Goal: Communication & Community: Answer question/provide support

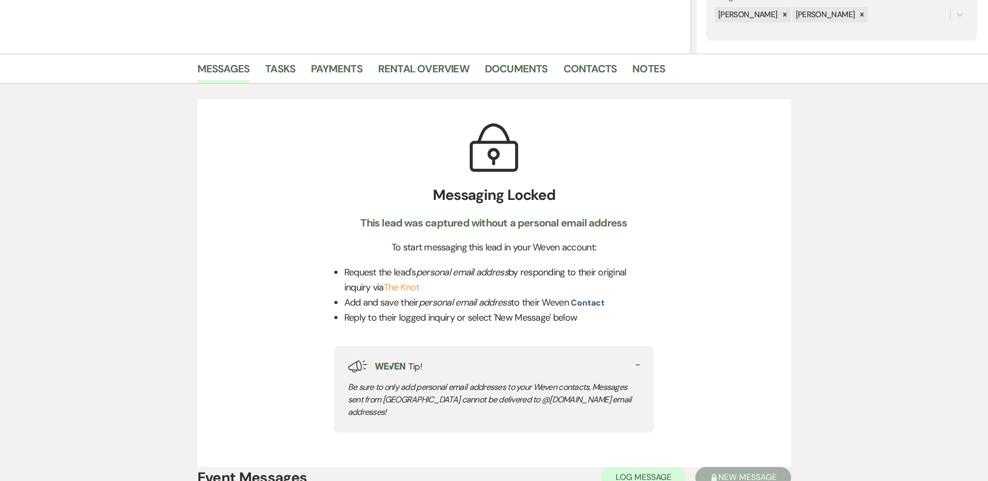
scroll to position [208, 0]
click at [585, 62] on link "Contacts" at bounding box center [591, 71] width 54 height 23
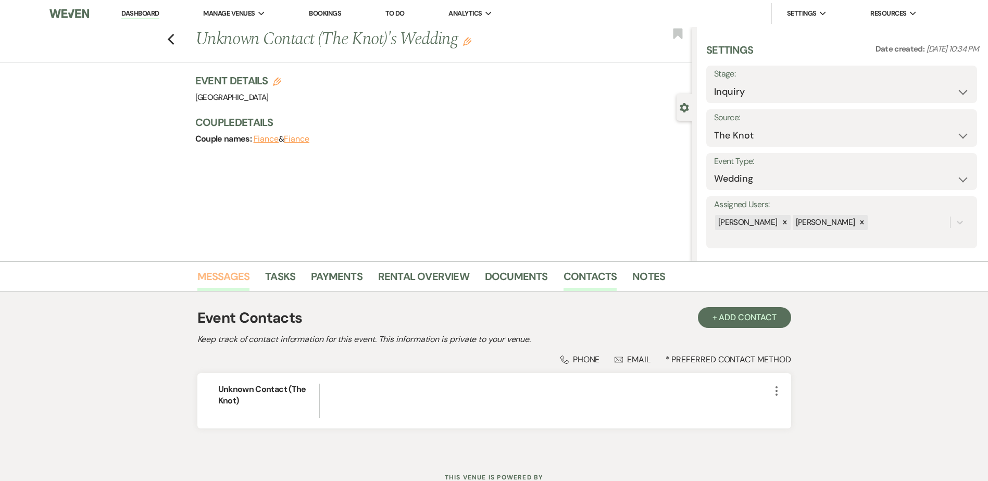
click at [217, 275] on link "Messages" at bounding box center [223, 279] width 53 height 23
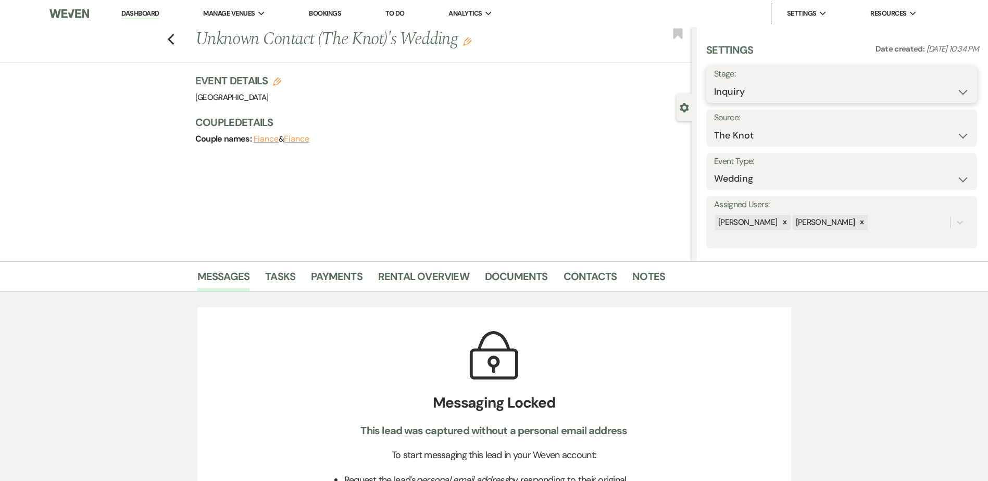
click at [826, 86] on select "Inquiry Follow Up Tour Requested Tour Confirmed Toured Proposal Sent Booked Lost" at bounding box center [841, 92] width 255 height 20
click at [798, 83] on select "Inquiry Follow Up Tour Requested Tour Confirmed Toured Proposal Sent Booked Lost" at bounding box center [841, 92] width 255 height 20
select select "8"
click at [714, 82] on select "Inquiry Follow Up Tour Requested Tour Confirmed Toured Proposal Sent Booked Lost" at bounding box center [841, 92] width 255 height 20
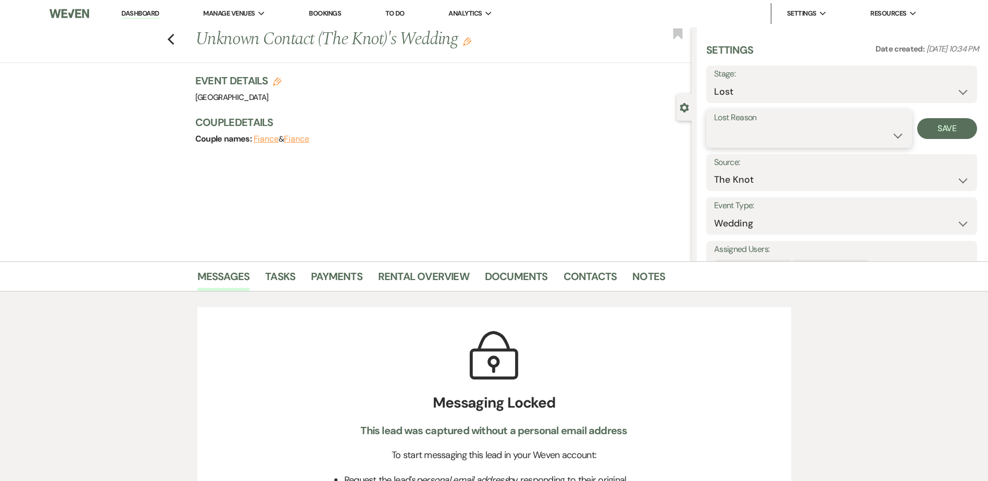
click at [772, 143] on select "Booked Elsewhere Budget Date Unavailable No Response Not a Good Match Capacity …" at bounding box center [809, 136] width 190 height 20
select select "3"
click at [714, 126] on select "Booked Elsewhere Budget Date Unavailable No Response Not a Good Match Capacity …" at bounding box center [809, 136] width 190 height 20
click at [936, 126] on button "Save" at bounding box center [947, 128] width 60 height 21
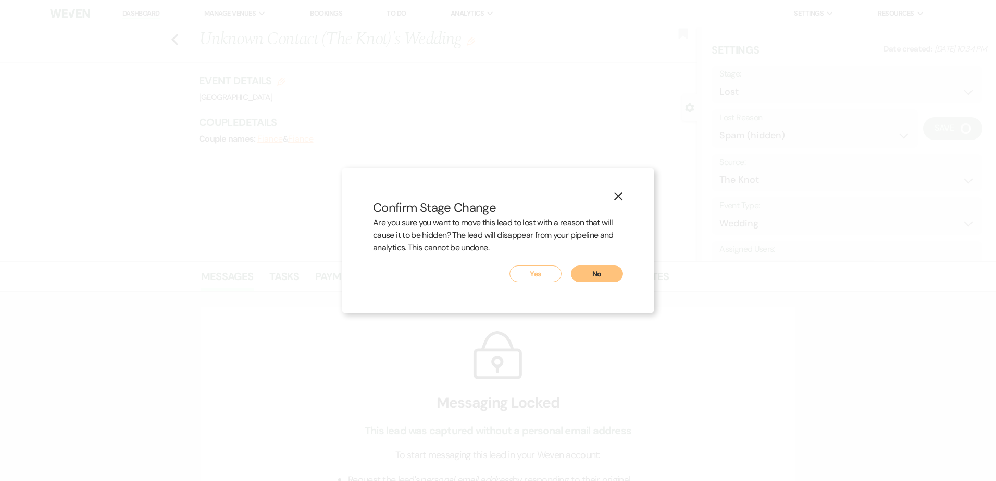
click at [542, 274] on button "Yes" at bounding box center [535, 274] width 52 height 17
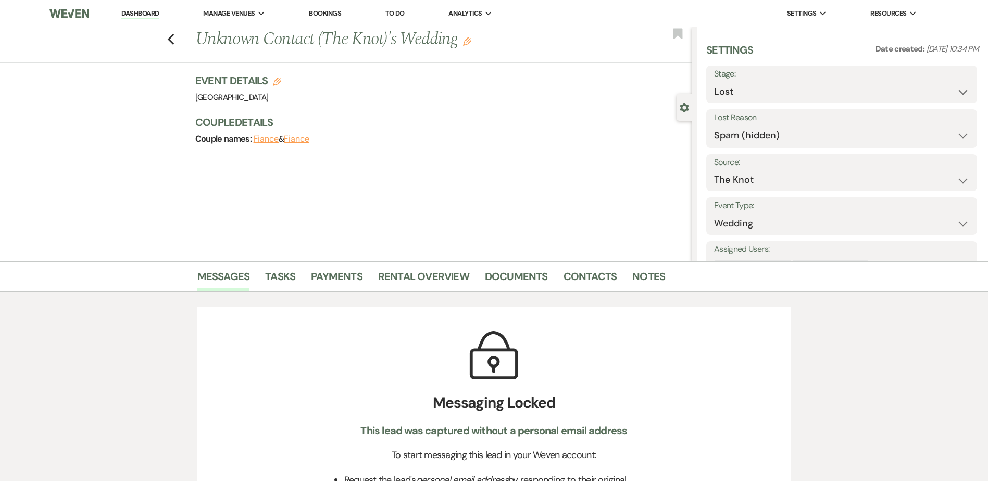
click at [145, 13] on link "Dashboard" at bounding box center [139, 14] width 37 height 10
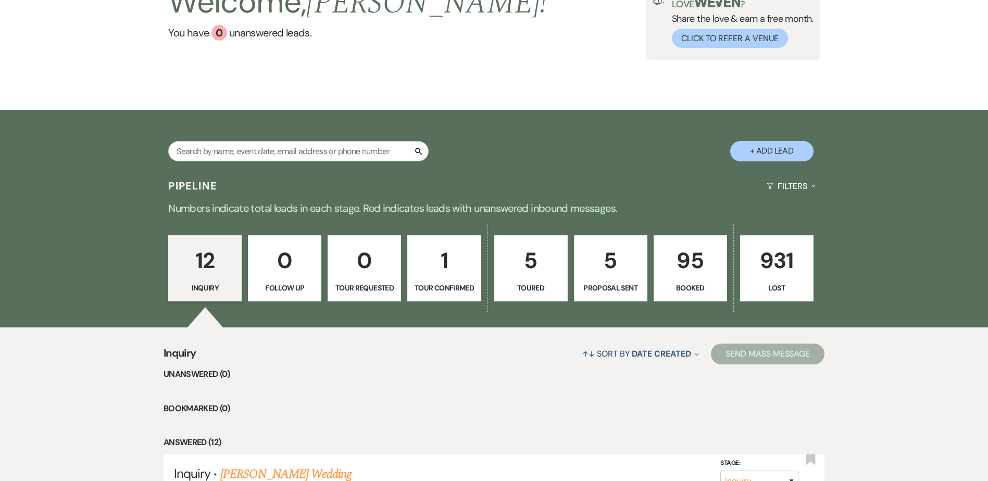
scroll to position [153, 0]
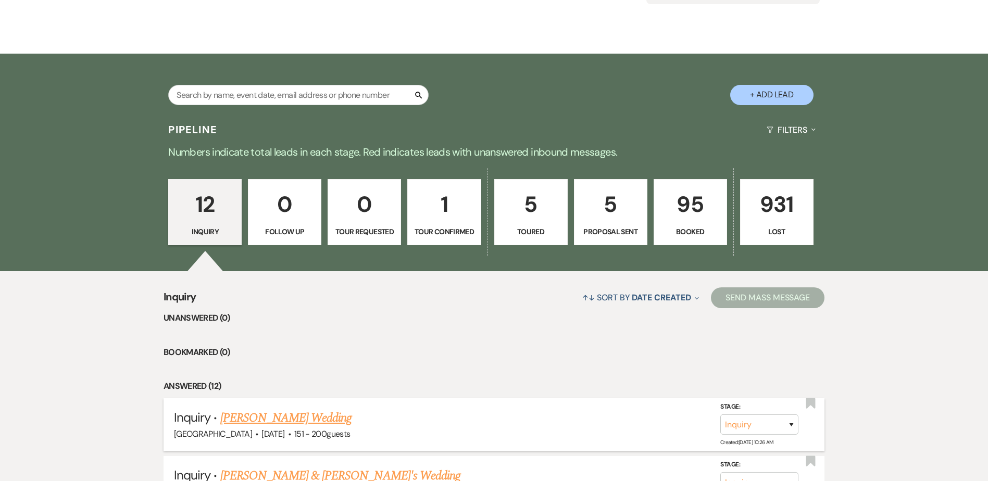
click at [306, 421] on link "[PERSON_NAME] Wedding" at bounding box center [286, 418] width 132 height 19
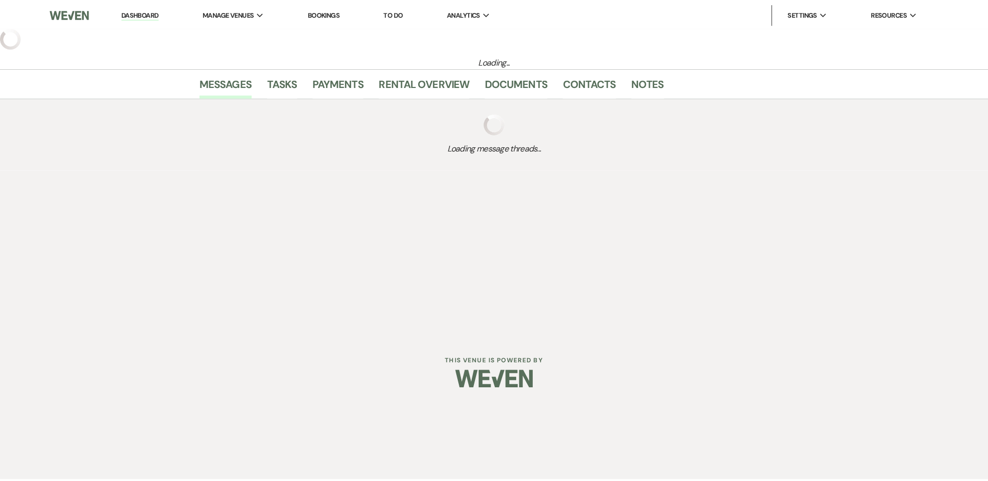
select select "2"
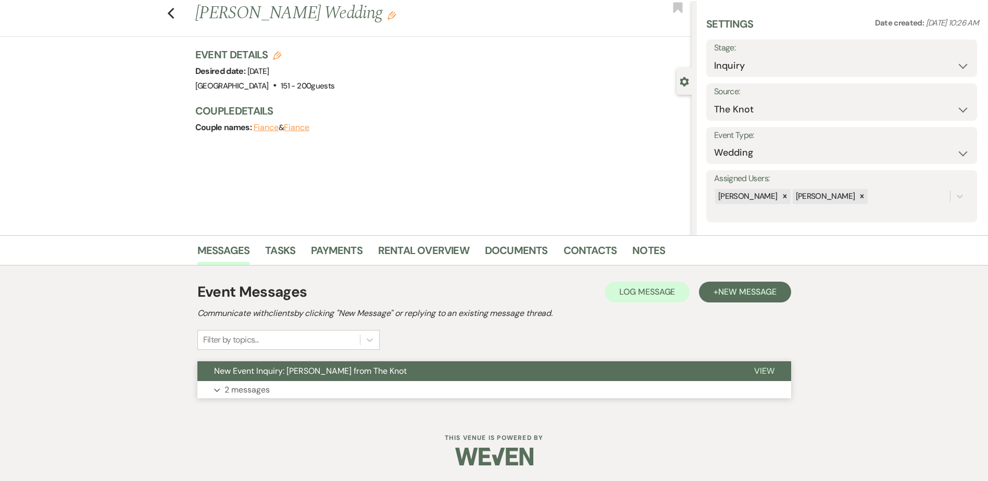
click at [287, 370] on span "New Event Inquiry: [PERSON_NAME] from The Knot" at bounding box center [310, 371] width 193 height 11
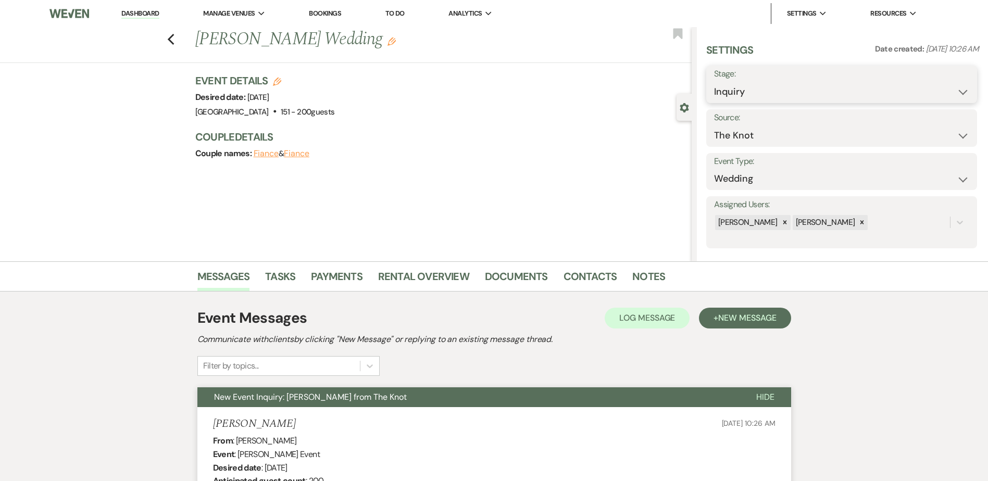
click at [778, 87] on select "Inquiry Follow Up Tour Requested Tour Confirmed Toured Proposal Sent Booked Lost" at bounding box center [841, 92] width 255 height 20
select select "8"
click at [714, 82] on select "Inquiry Follow Up Tour Requested Tour Confirmed Toured Proposal Sent Booked Lost" at bounding box center [841, 92] width 255 height 20
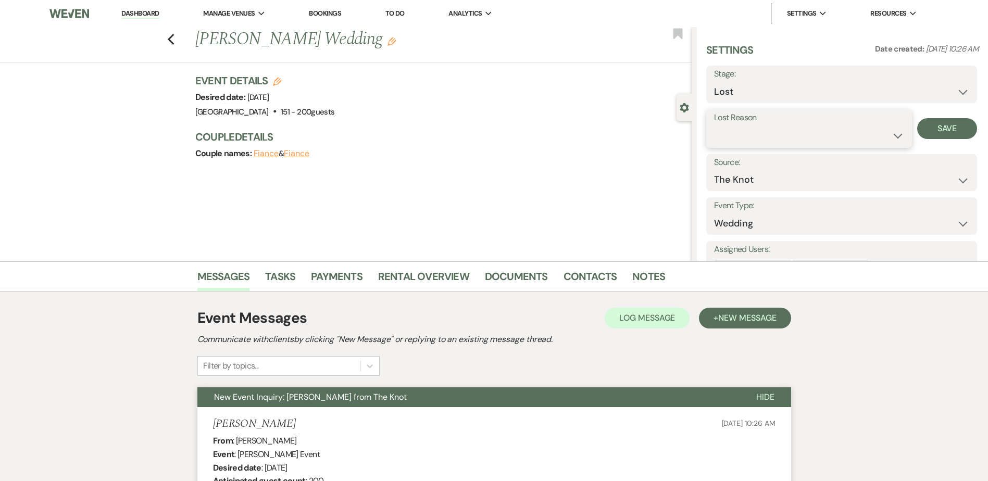
click at [755, 136] on select "Booked Elsewhere Budget Date Unavailable No Response Not a Good Match Capacity …" at bounding box center [809, 136] width 190 height 20
select select "6"
click at [714, 126] on select "Booked Elsewhere Budget Date Unavailable No Response Not a Good Match Capacity …" at bounding box center [809, 136] width 190 height 20
click at [930, 131] on button "Save" at bounding box center [947, 128] width 60 height 21
click at [135, 11] on link "Dashboard" at bounding box center [139, 14] width 37 height 10
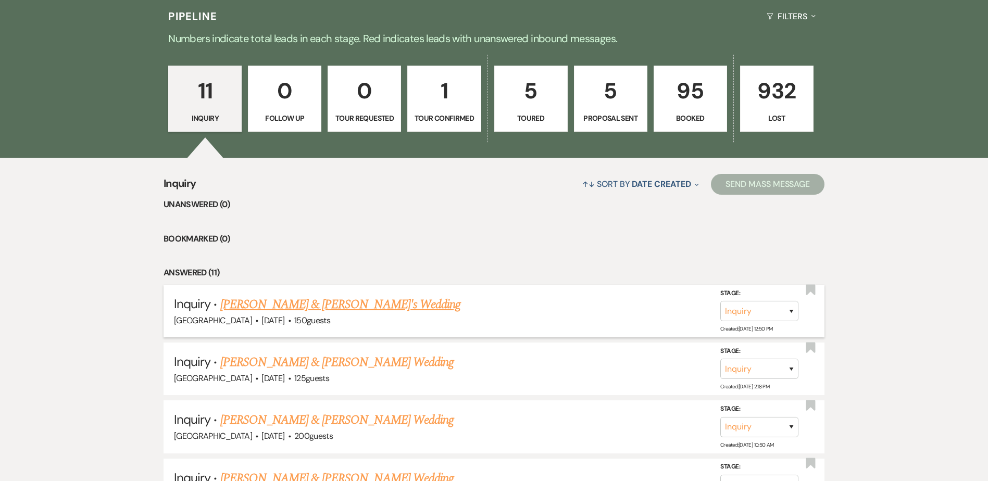
scroll to position [267, 0]
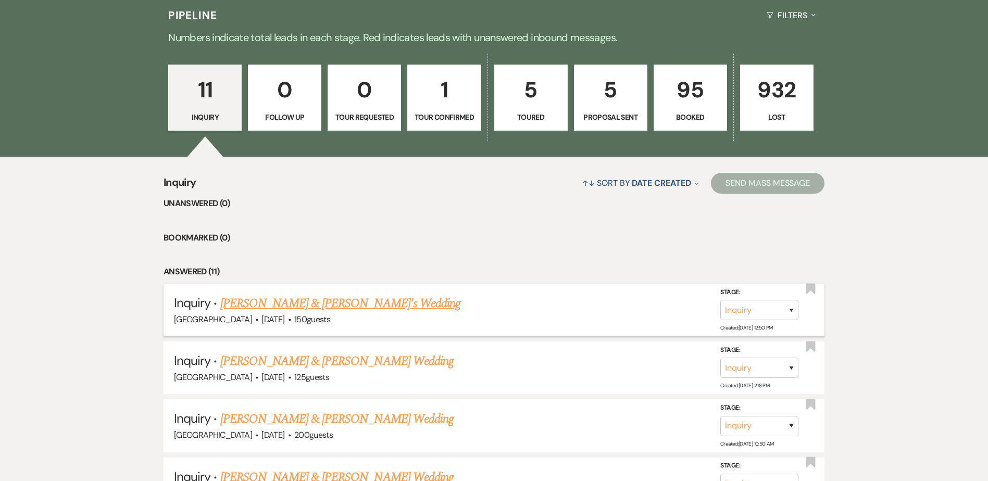
click at [324, 304] on link "[PERSON_NAME] & [PERSON_NAME]'s Wedding" at bounding box center [340, 303] width 241 height 19
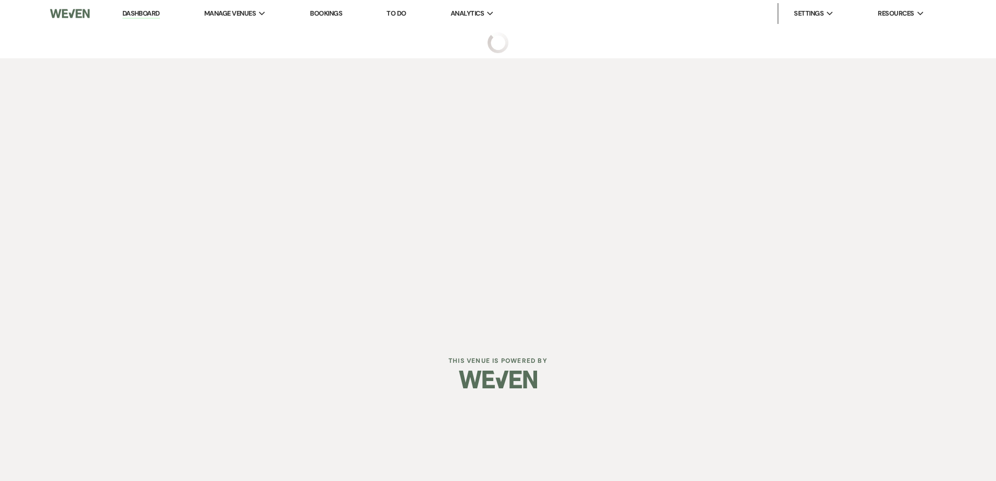
select select "5"
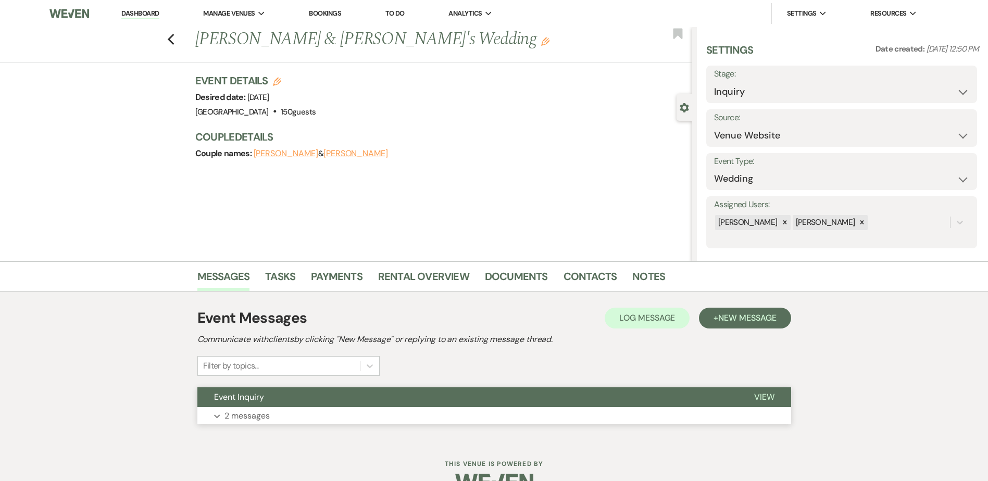
click at [341, 397] on button "Event Inquiry" at bounding box center [467, 397] width 540 height 20
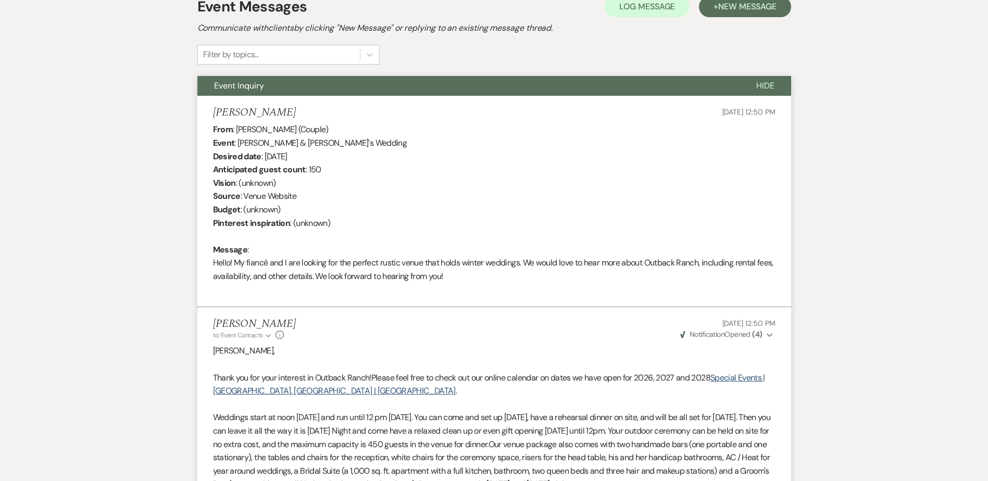
scroll to position [311, 0]
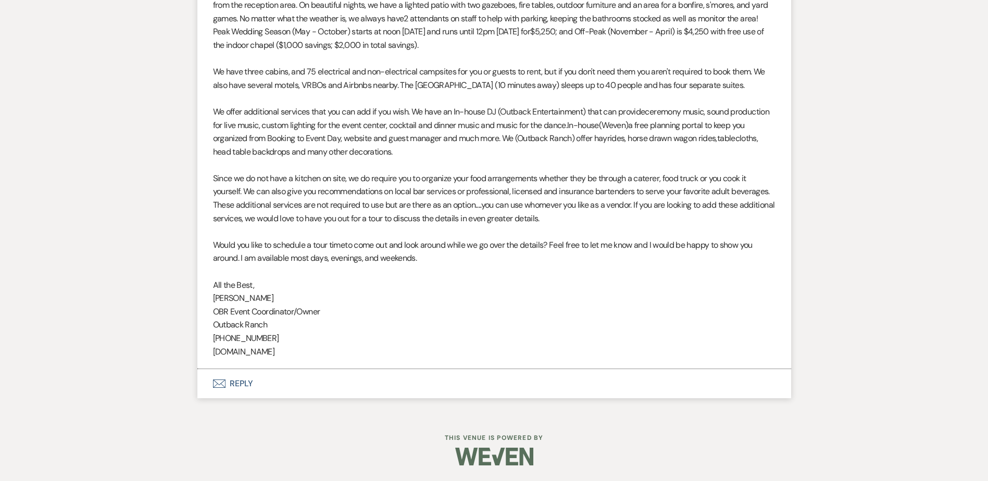
click at [335, 383] on button "Envelope Reply" at bounding box center [494, 383] width 594 height 29
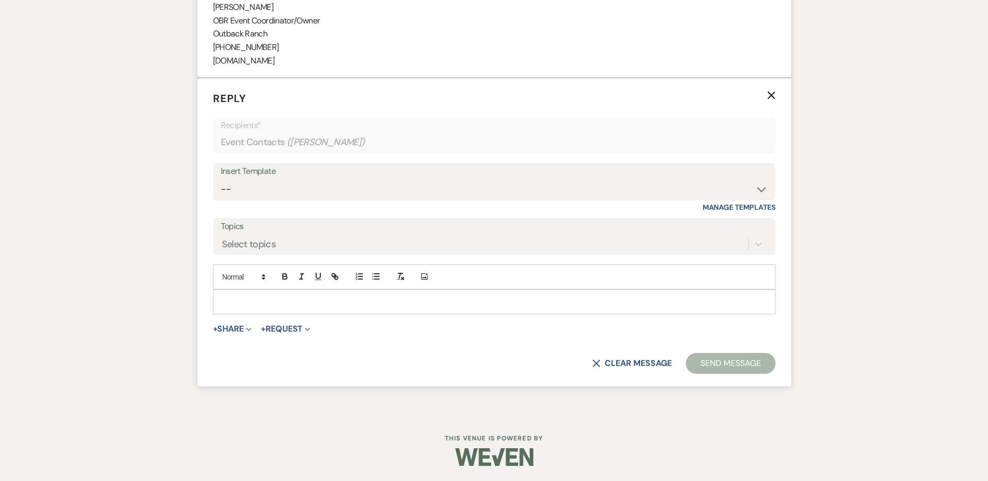
scroll to position [1122, 0]
click at [256, 190] on select "-- Weven Planning Portal Introduction (Booked Events) Initial Inquiry Response …" at bounding box center [494, 189] width 547 height 20
select select "1270"
click at [221, 179] on select "-- Weven Planning Portal Introduction (Booked Events) Initial Inquiry Response …" at bounding box center [494, 189] width 547 height 20
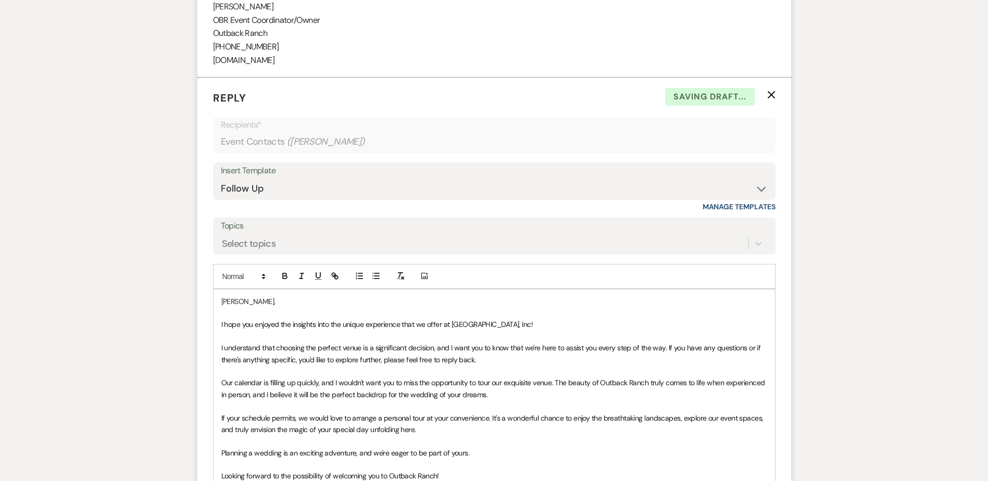
drag, startPoint x: 221, startPoint y: 321, endPoint x: 236, endPoint y: 345, distance: 28.3
click at [222, 322] on span "I hope you enjoyed the insights into the unique experience that we offer at [GE…" at bounding box center [377, 324] width 312 height 9
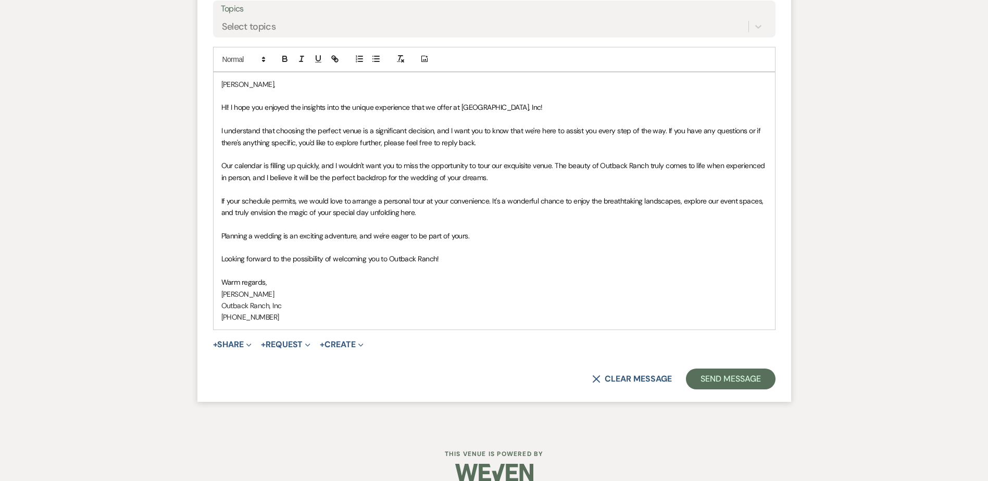
scroll to position [1356, 0]
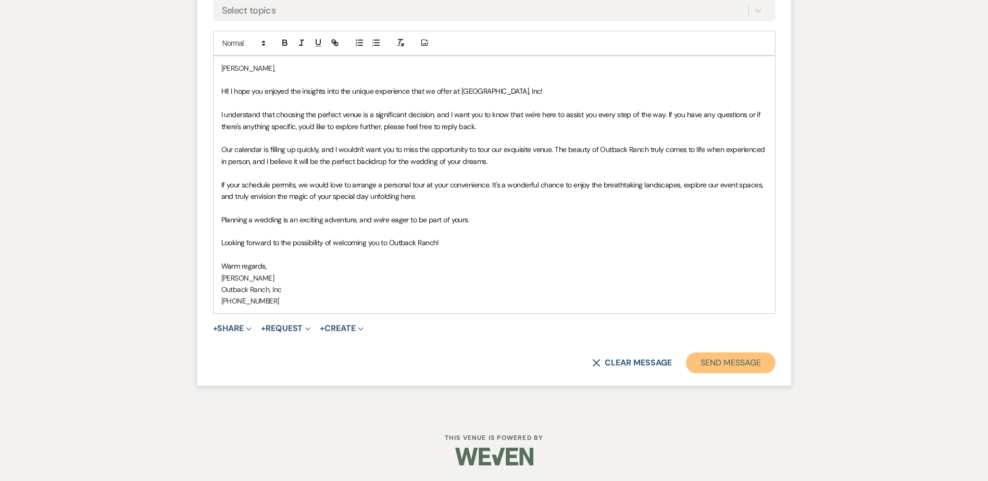
click at [732, 365] on button "Send Message" at bounding box center [730, 363] width 89 height 21
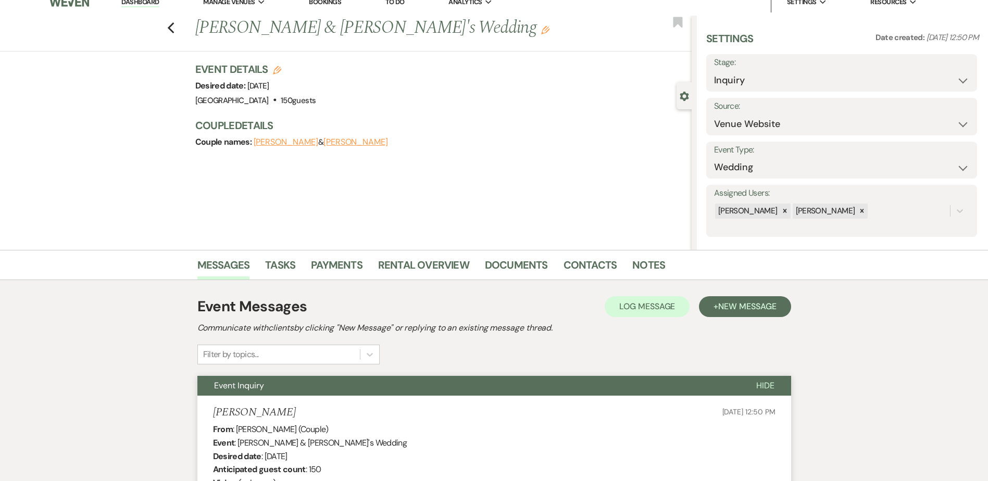
scroll to position [0, 0]
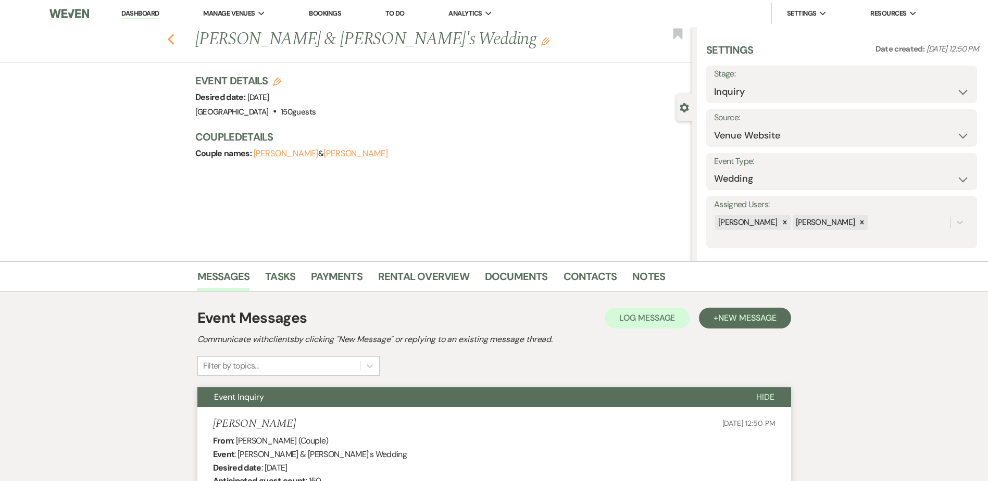
click at [175, 40] on icon "Previous" at bounding box center [171, 39] width 8 height 12
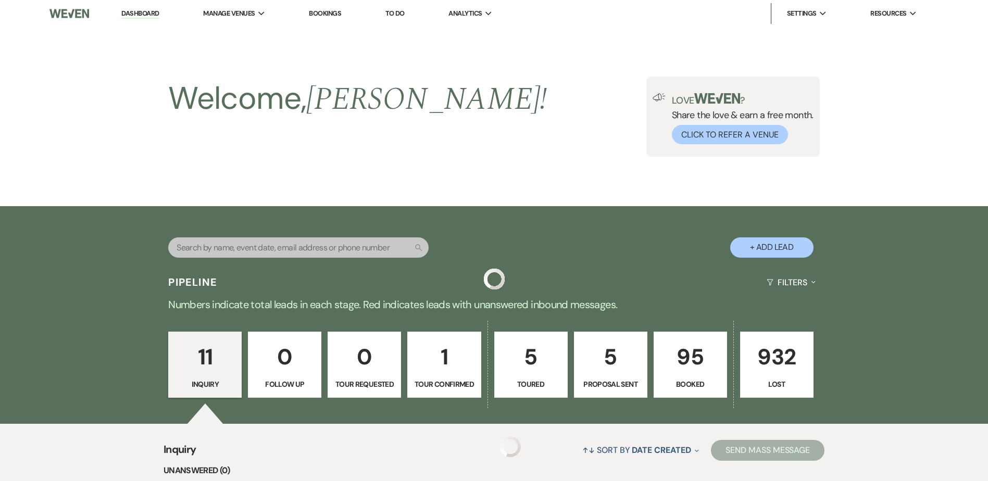
scroll to position [267, 0]
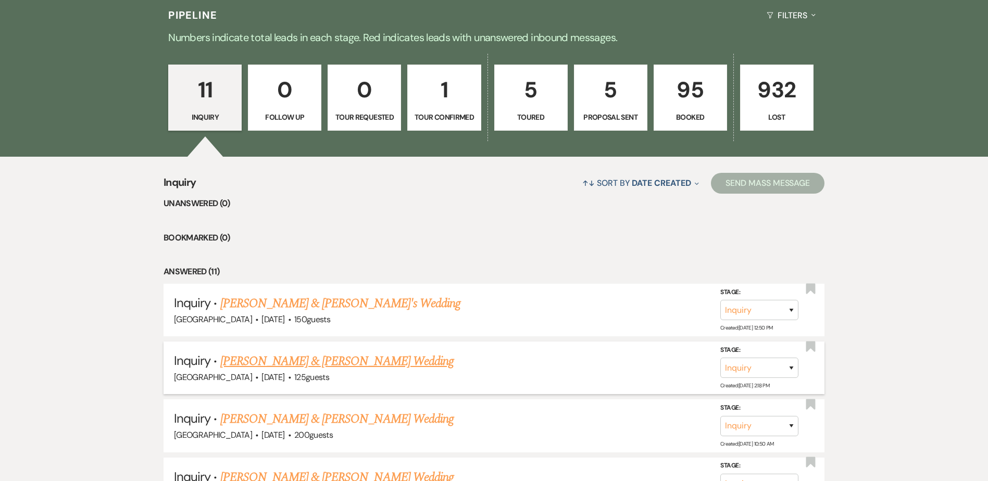
click at [328, 361] on link "[PERSON_NAME] & [PERSON_NAME] Wedding" at bounding box center [336, 361] width 233 height 19
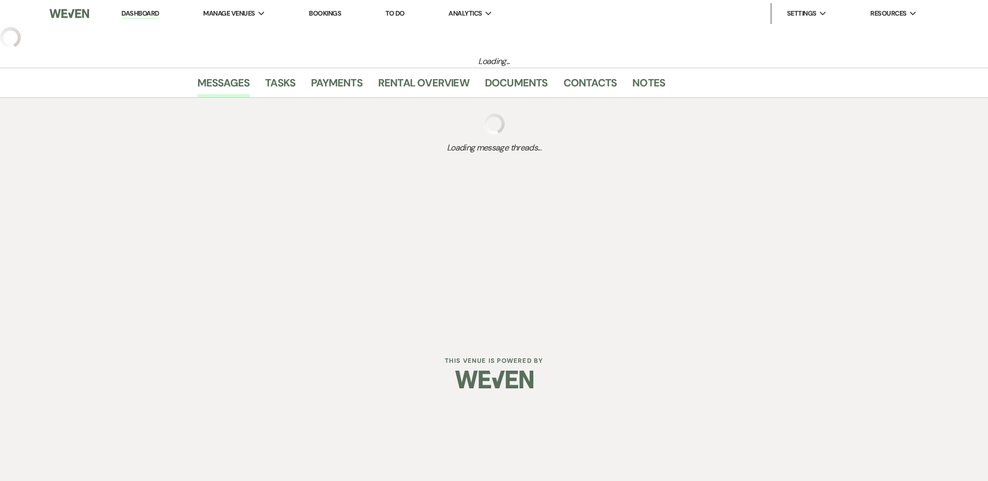
select select "5"
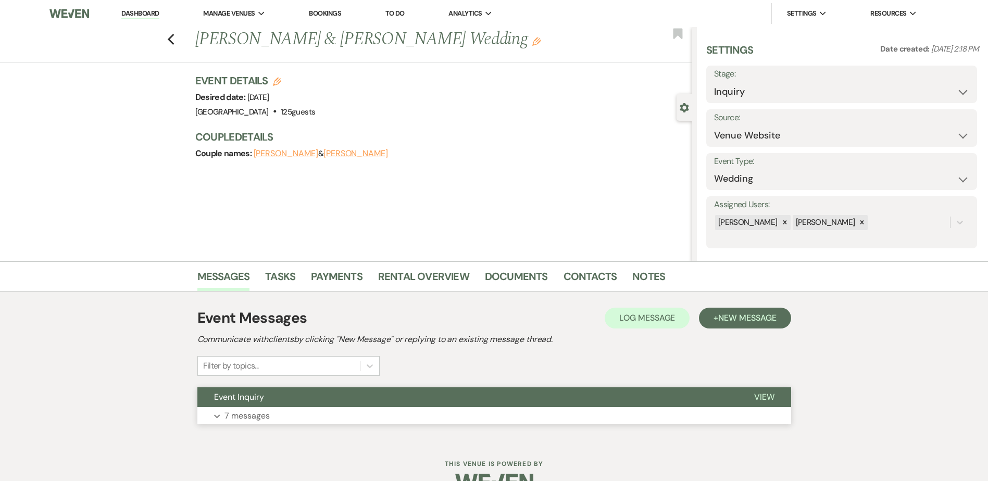
click at [337, 400] on button "Event Inquiry" at bounding box center [467, 397] width 540 height 20
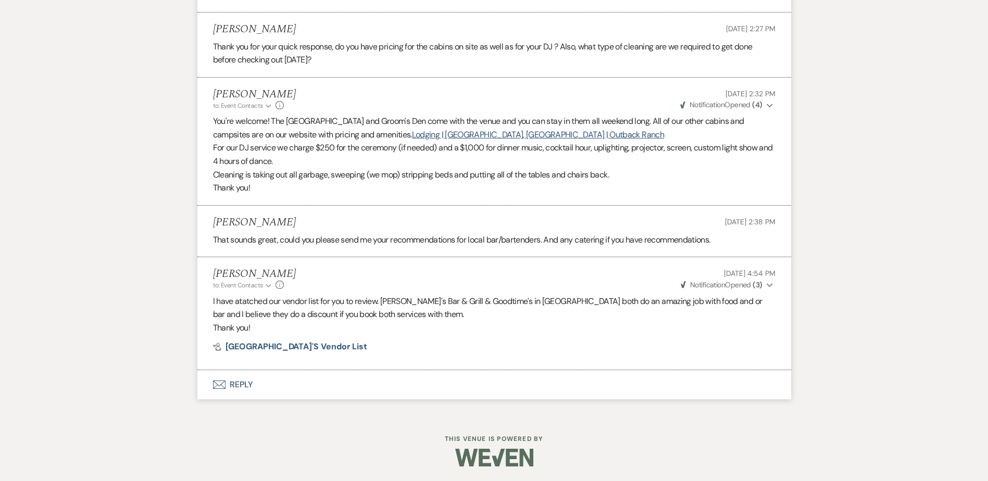
scroll to position [1357, 0]
click at [236, 382] on button "Envelope Reply" at bounding box center [494, 383] width 594 height 29
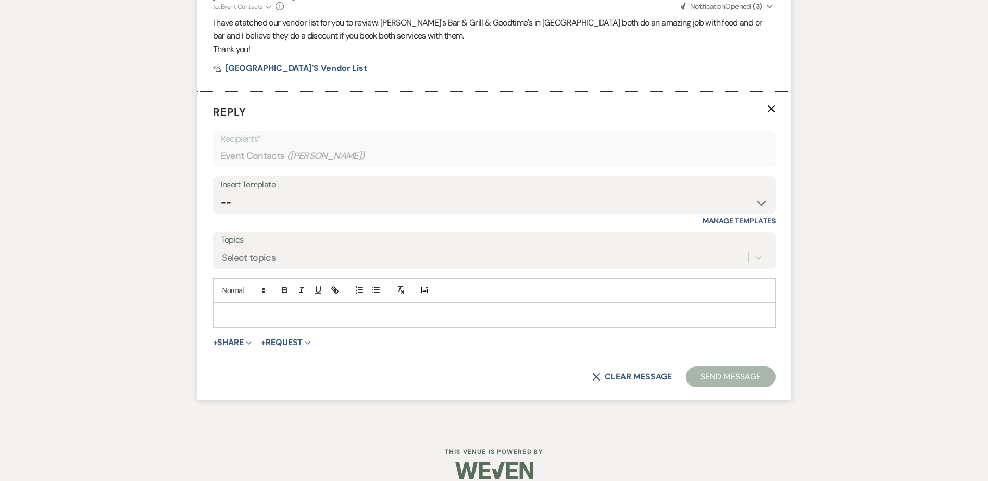
scroll to position [1640, 0]
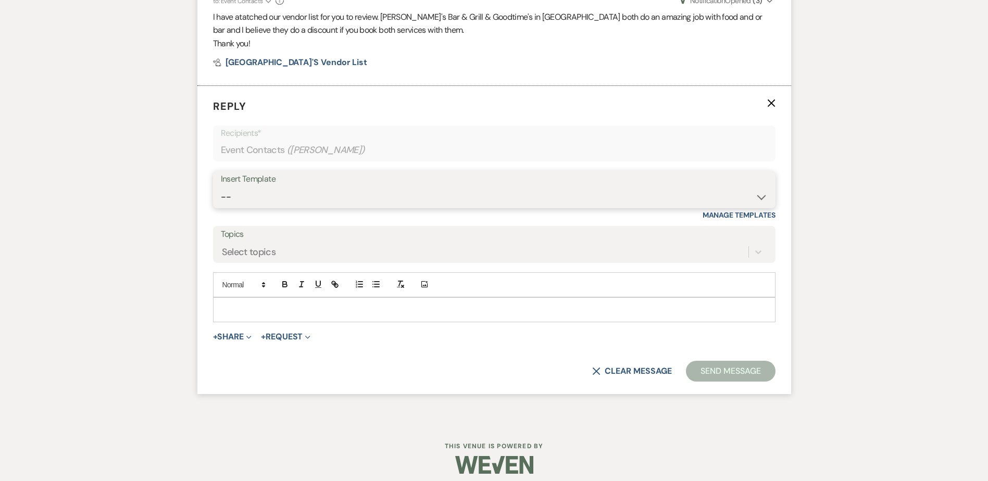
click at [235, 198] on select "-- Weven Planning Portal Introduction (Booked Events) Initial Inquiry Response …" at bounding box center [494, 197] width 547 height 20
select select "1270"
click at [221, 187] on select "-- Weven Planning Portal Introduction (Booked Events) Initial Inquiry Response …" at bounding box center [494, 197] width 547 height 20
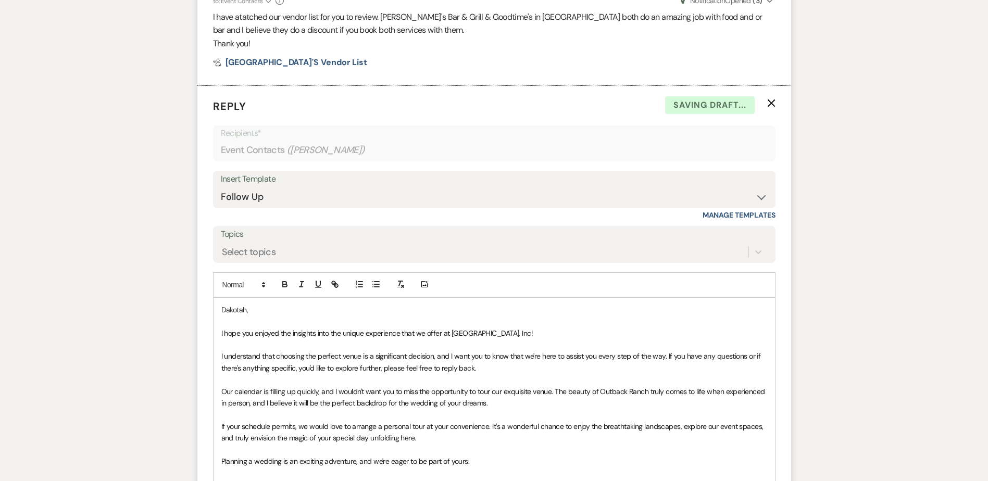
click at [216, 334] on div "Dakotah, I hope you enjoyed the insights into the unique experience that we off…" at bounding box center [494, 426] width 561 height 257
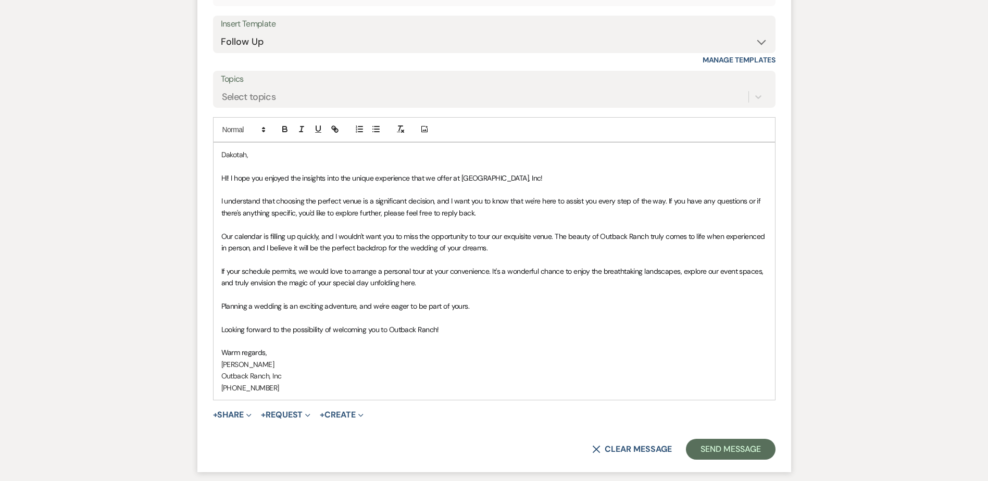
scroll to position [1796, 0]
click at [719, 449] on button "Send Message" at bounding box center [730, 449] width 89 height 21
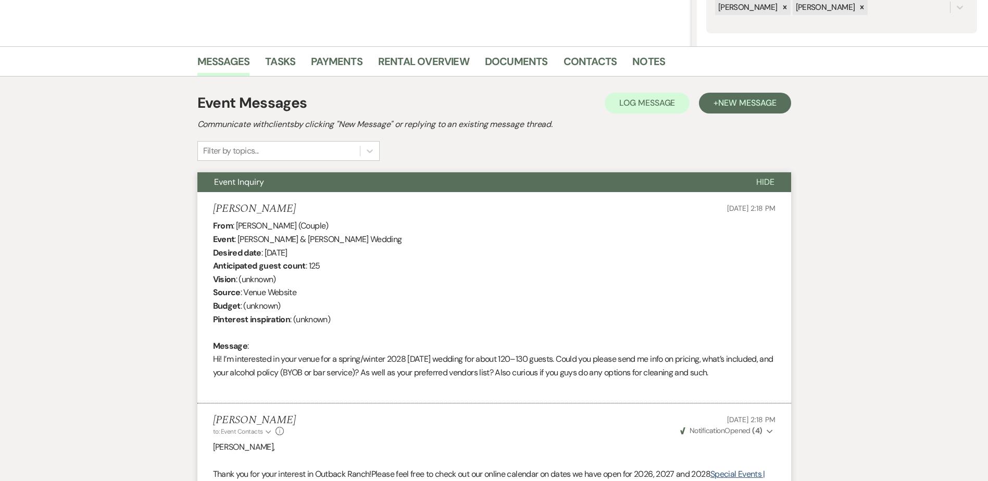
scroll to position [0, 0]
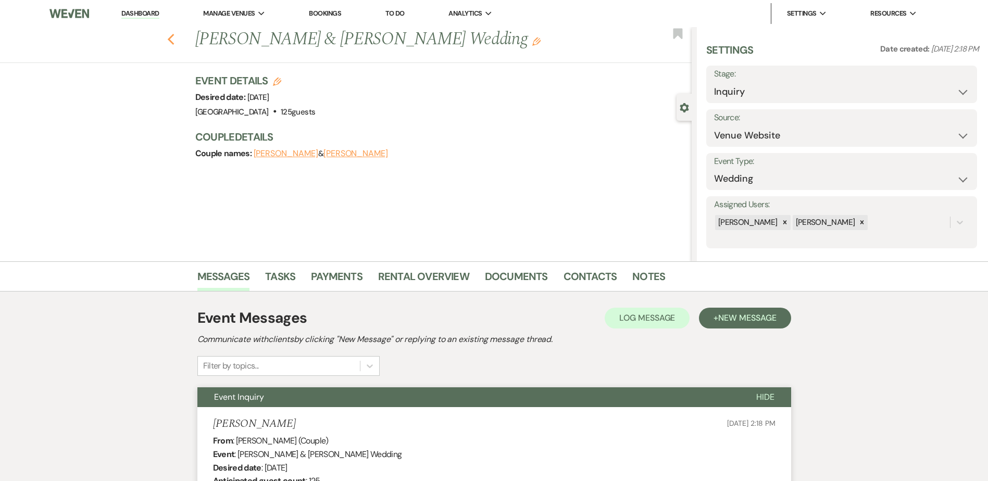
click at [174, 36] on use "button" at bounding box center [170, 39] width 7 height 11
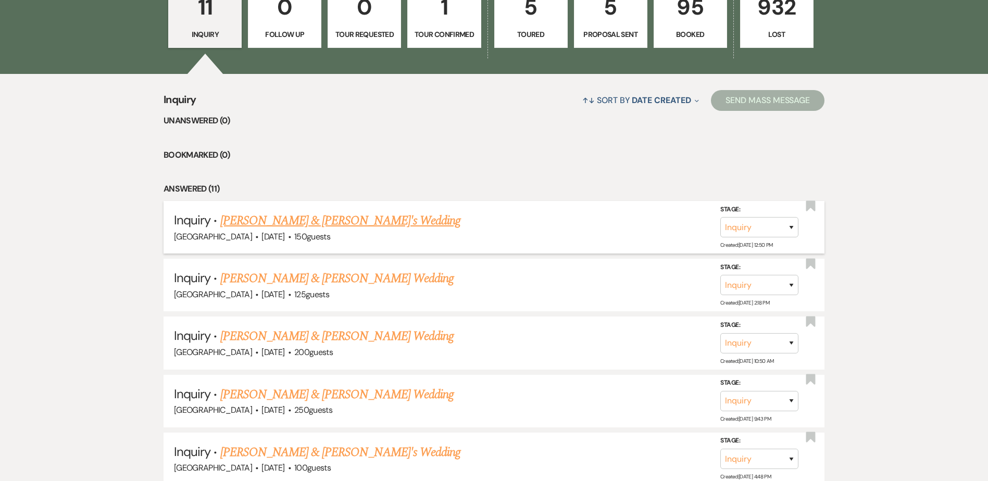
scroll to position [420, 0]
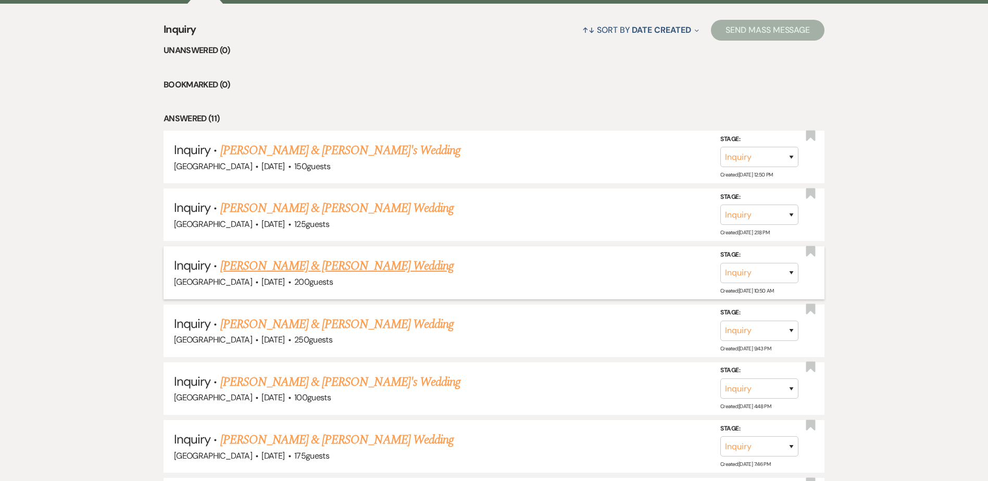
click at [396, 265] on link "[PERSON_NAME] & [PERSON_NAME] Wedding" at bounding box center [336, 266] width 233 height 19
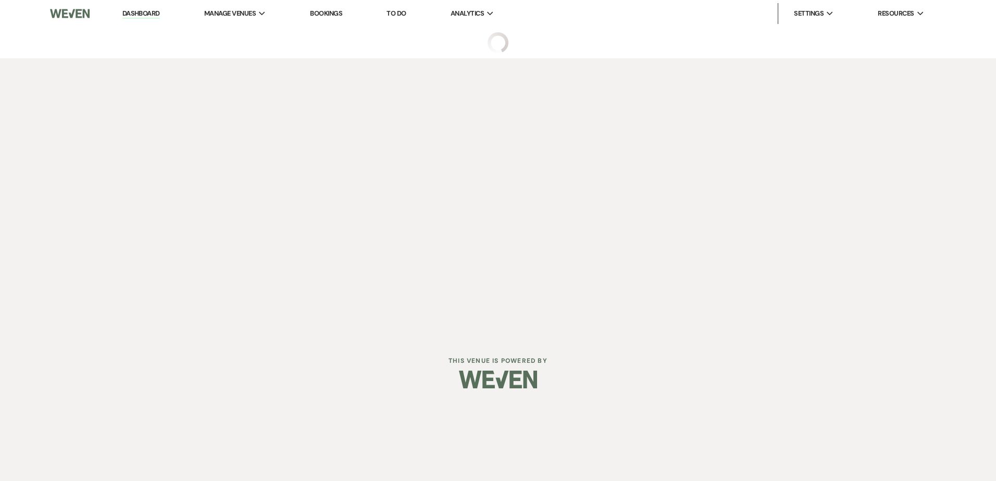
select select "5"
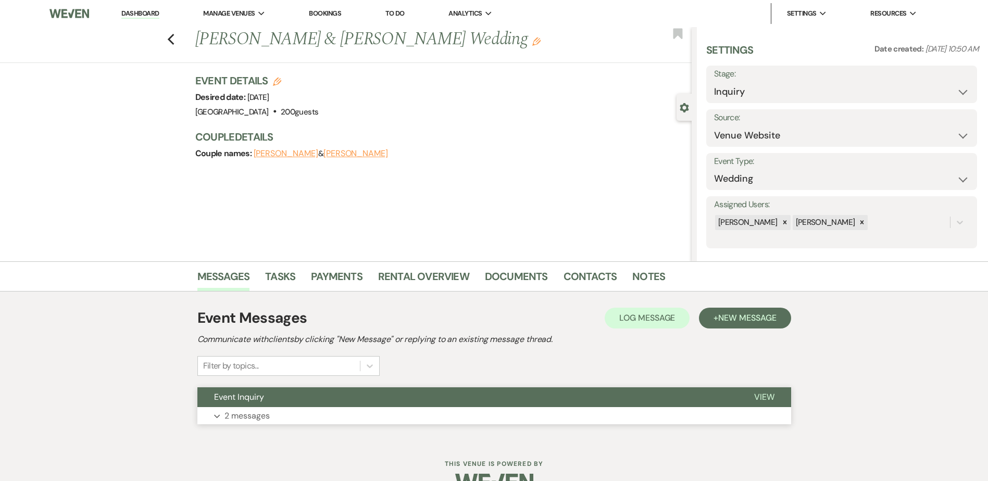
click at [356, 398] on button "Event Inquiry" at bounding box center [467, 397] width 540 height 20
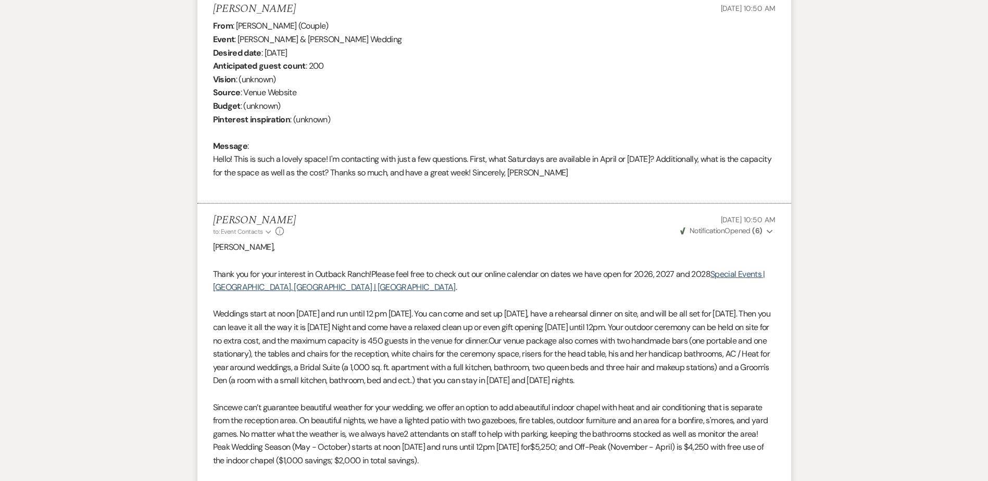
scroll to position [415, 0]
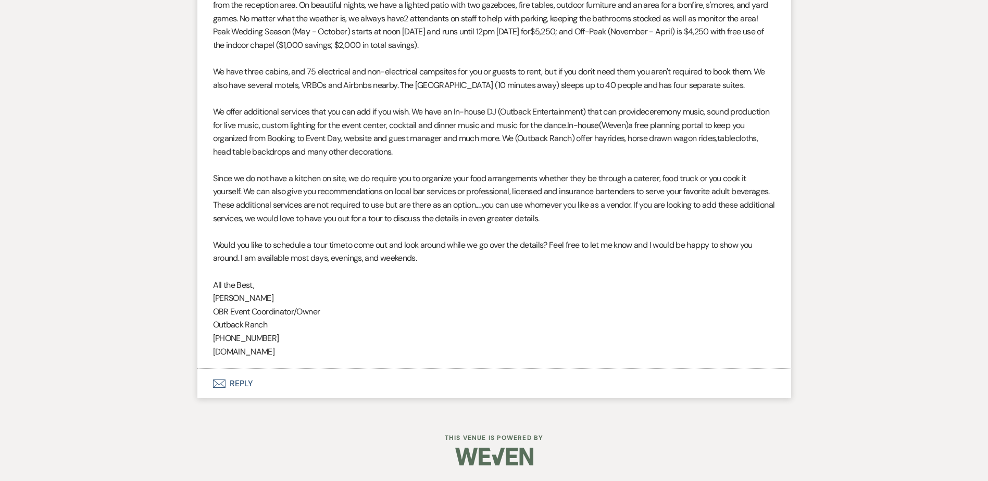
click at [294, 394] on button "Envelope Reply" at bounding box center [494, 383] width 594 height 29
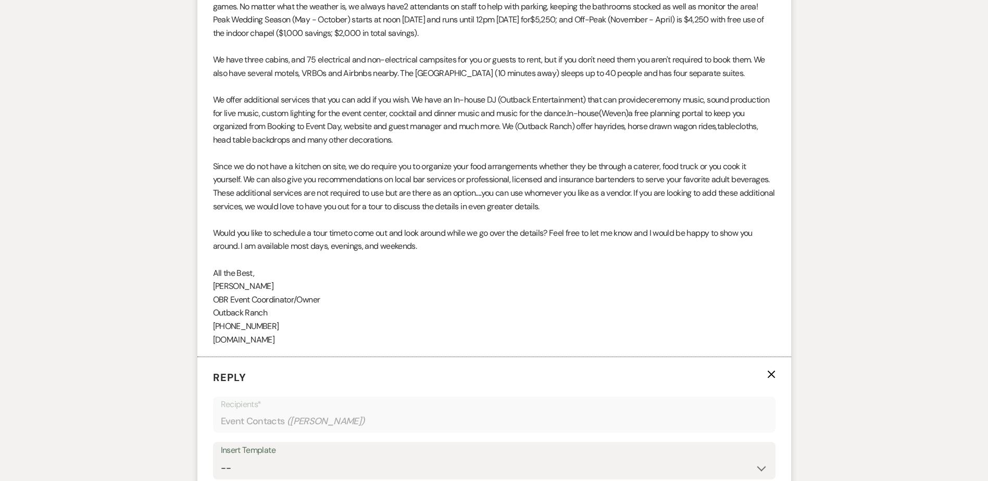
scroll to position [1114, 0]
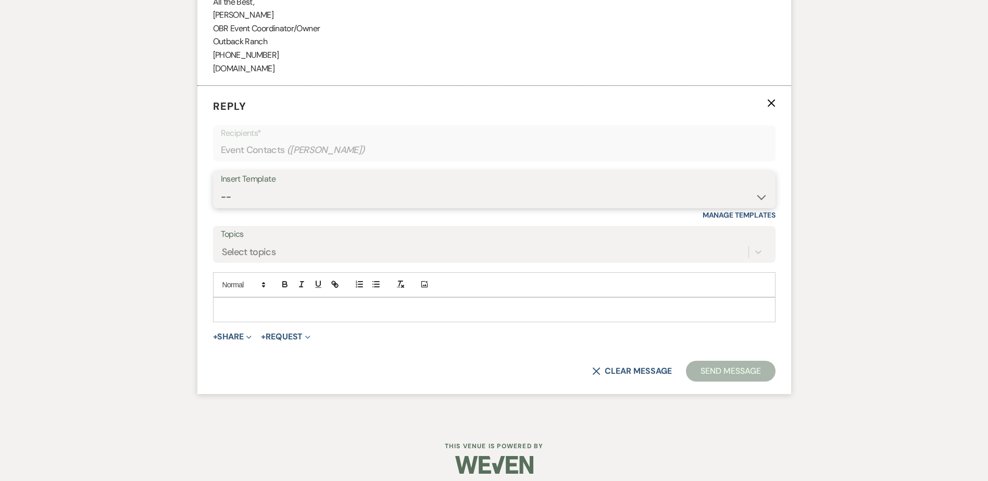
click at [265, 199] on select "-- Weven Planning Portal Introduction (Booked Events) Initial Inquiry Response …" at bounding box center [494, 197] width 547 height 20
select select "1270"
click at [221, 187] on select "-- Weven Planning Portal Introduction (Booked Events) Initial Inquiry Response …" at bounding box center [494, 197] width 547 height 20
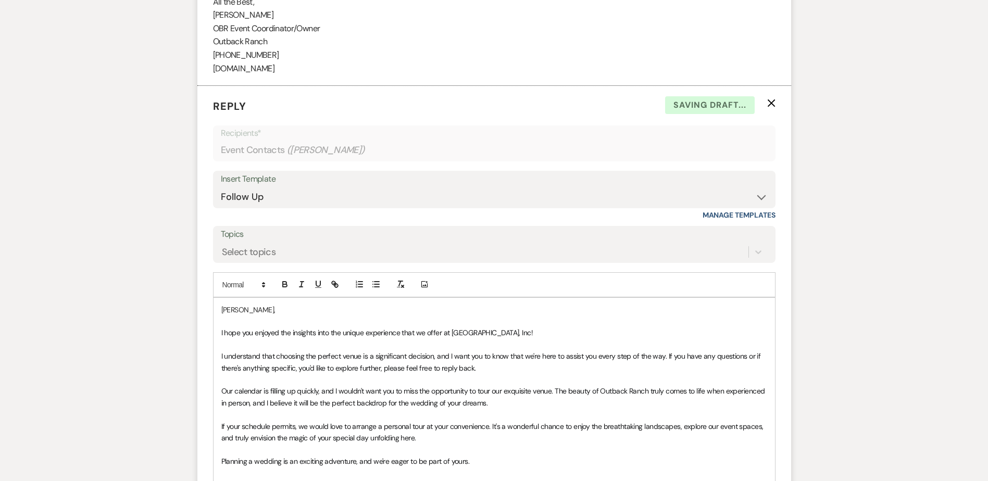
click at [216, 335] on div "[PERSON_NAME], I hope you enjoyed the insights into the unique experience that …" at bounding box center [494, 426] width 561 height 257
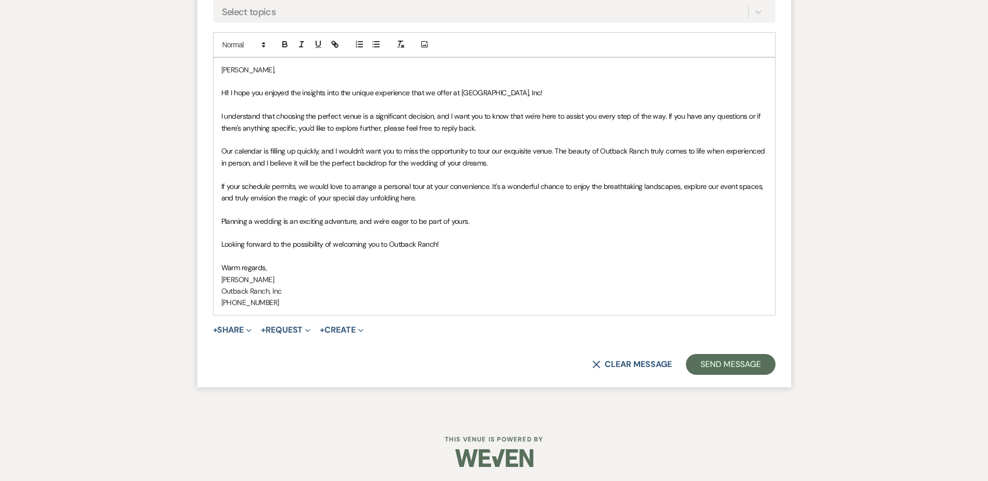
scroll to position [1356, 0]
click at [745, 360] on button "Send Message" at bounding box center [730, 363] width 89 height 21
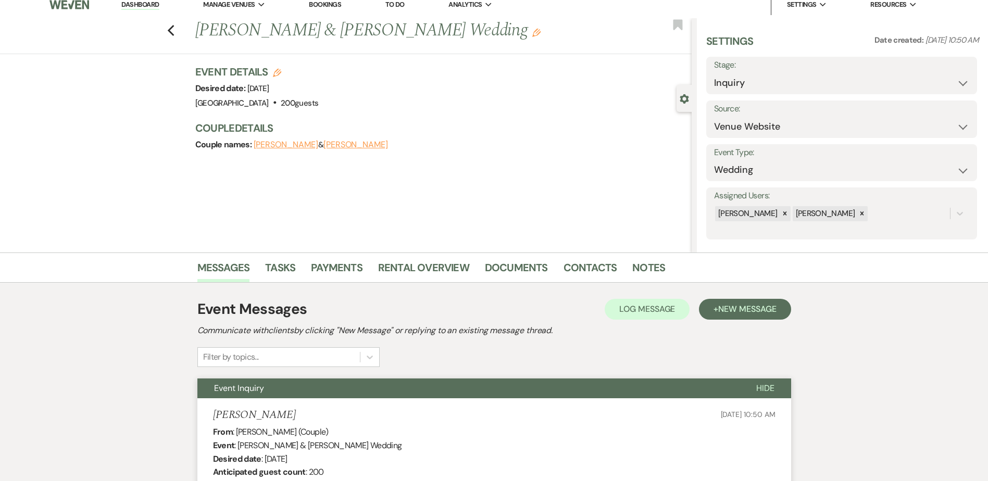
scroll to position [0, 0]
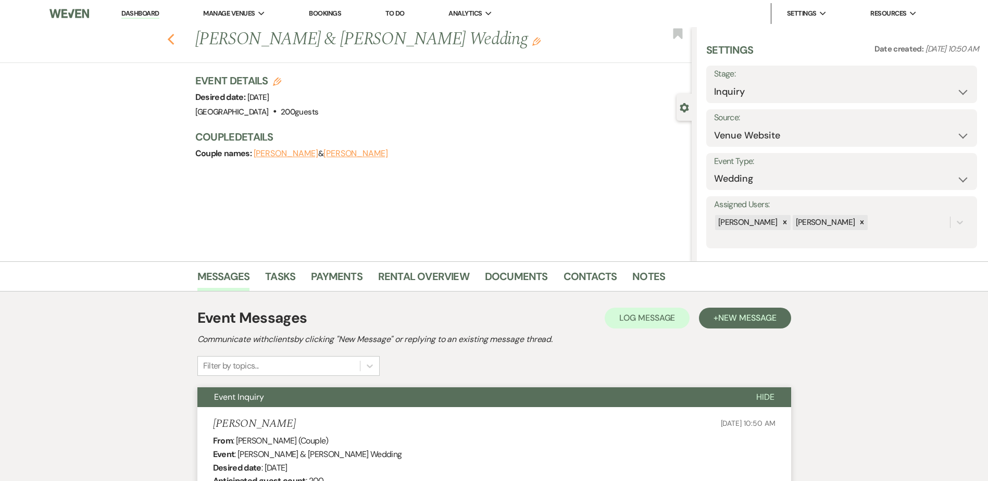
click at [171, 39] on icon "Previous" at bounding box center [171, 39] width 8 height 12
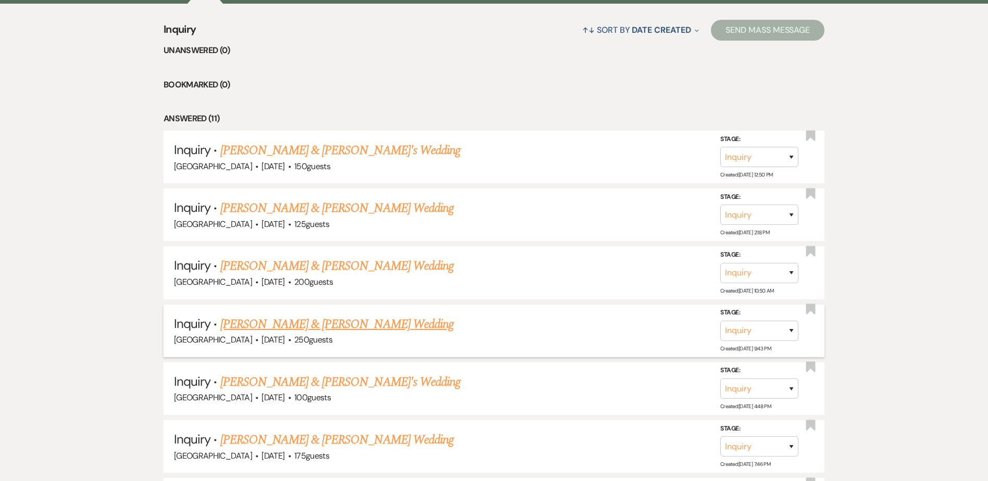
click at [343, 327] on link "[PERSON_NAME] & [PERSON_NAME] Wedding" at bounding box center [336, 324] width 233 height 19
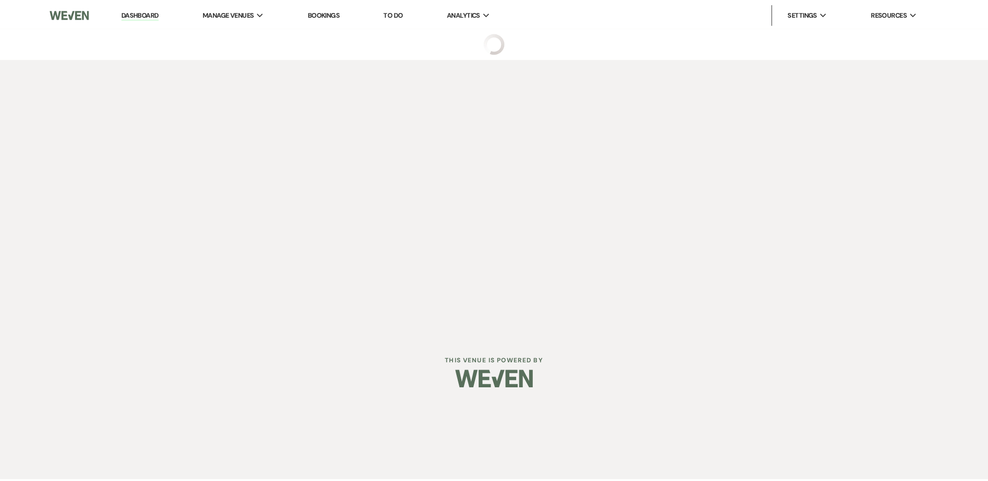
select select "5"
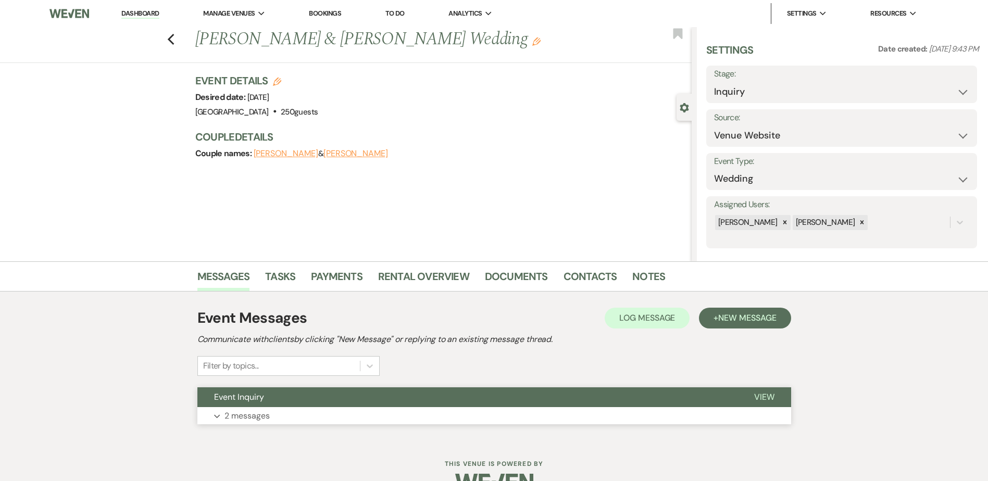
click at [346, 399] on button "Event Inquiry" at bounding box center [467, 397] width 540 height 20
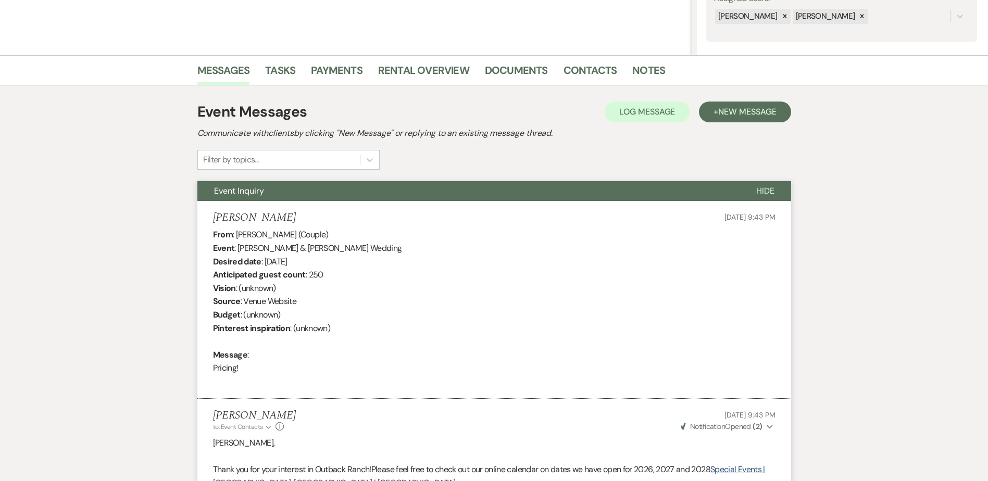
scroll to position [206, 0]
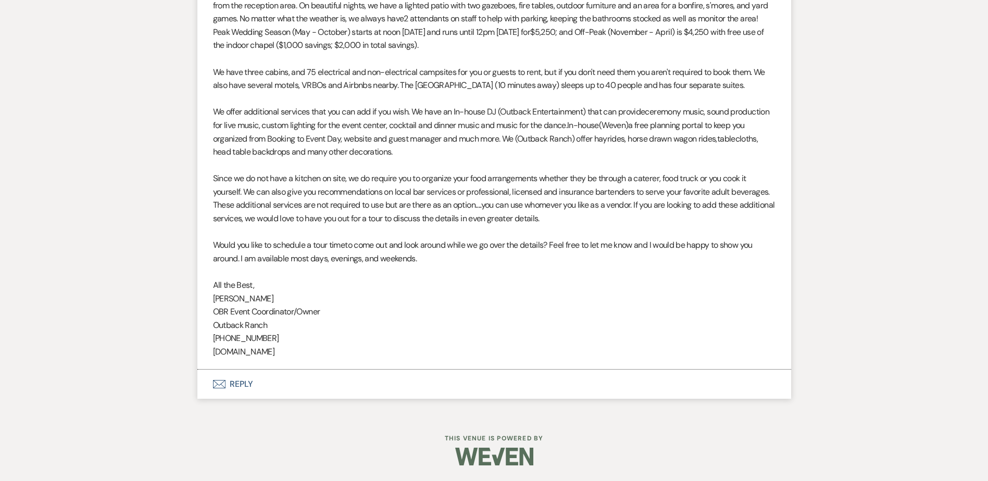
click at [258, 385] on button "Envelope Reply" at bounding box center [494, 384] width 594 height 29
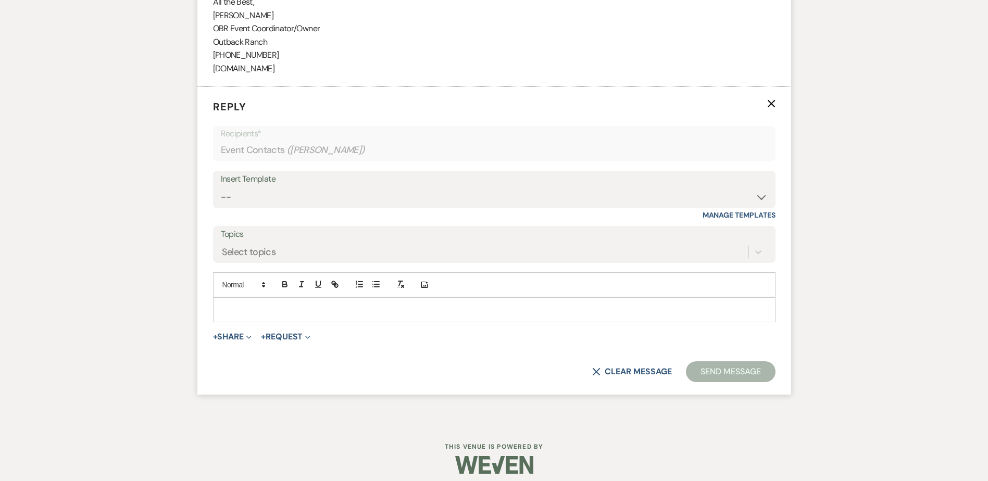
scroll to position [1109, 0]
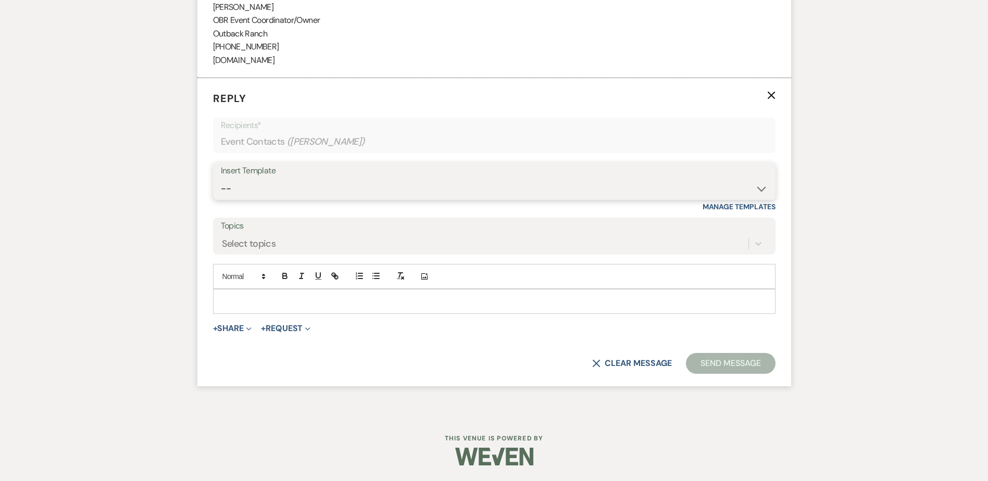
click at [228, 186] on select "-- Weven Planning Portal Introduction (Booked Events) Initial Inquiry Response …" at bounding box center [494, 189] width 547 height 20
click at [234, 184] on select "-- Weven Planning Portal Introduction (Booked Events) Initial Inquiry Response …" at bounding box center [494, 189] width 547 height 20
select select "1270"
click at [221, 179] on select "-- Weven Planning Portal Introduction (Booked Events) Initial Inquiry Response …" at bounding box center [494, 189] width 547 height 20
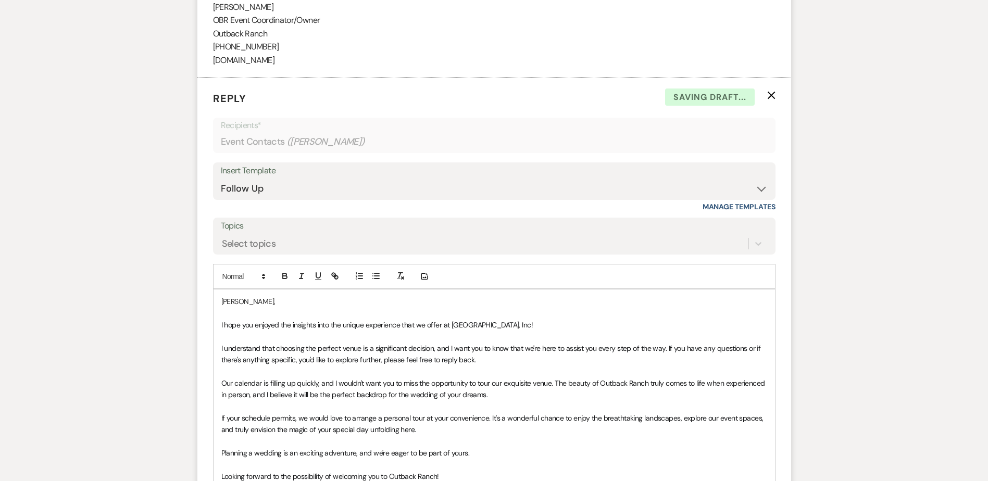
click at [218, 327] on div "[PERSON_NAME], I hope you enjoyed the insights into the unique experience that …" at bounding box center [494, 418] width 561 height 257
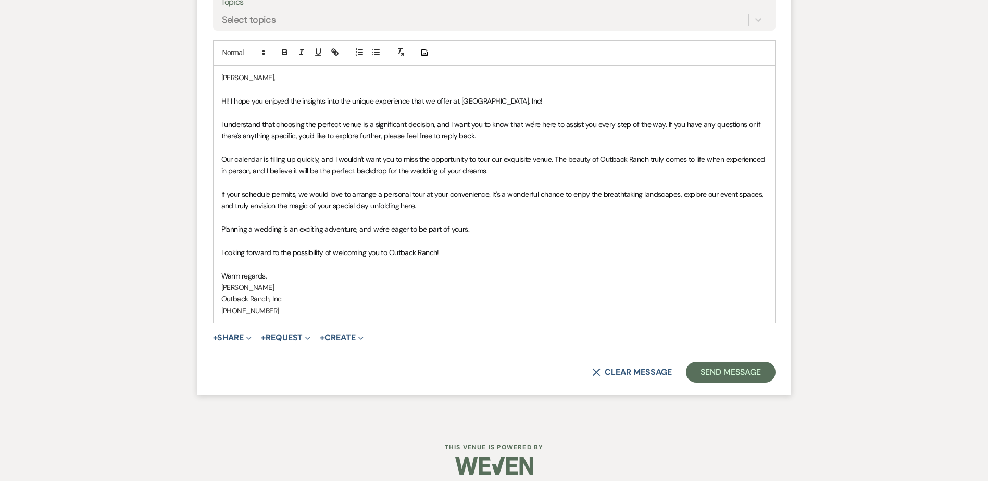
scroll to position [1342, 0]
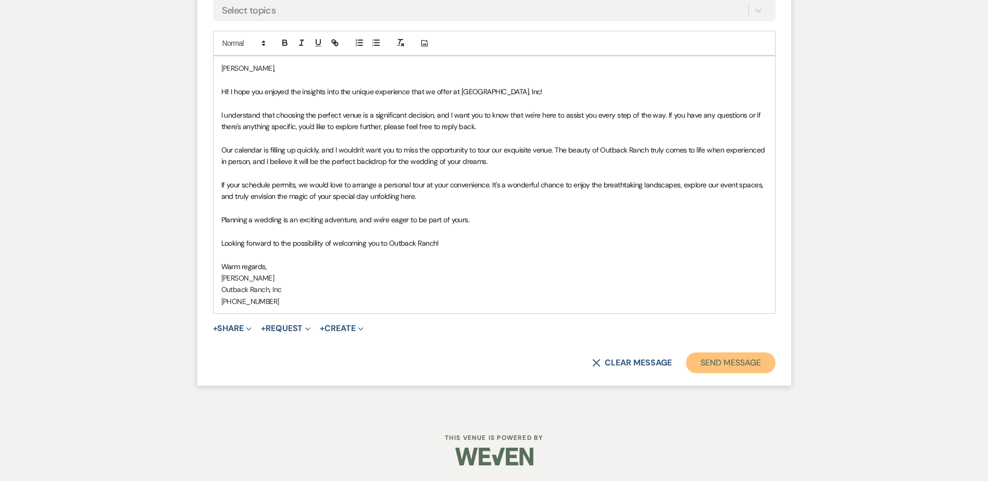
click at [747, 361] on button "Send Message" at bounding box center [730, 363] width 89 height 21
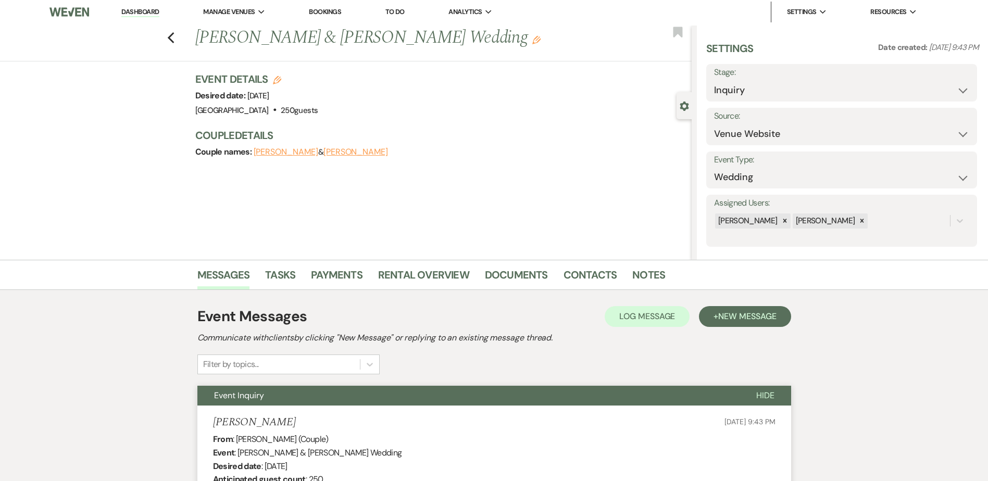
scroll to position [0, 0]
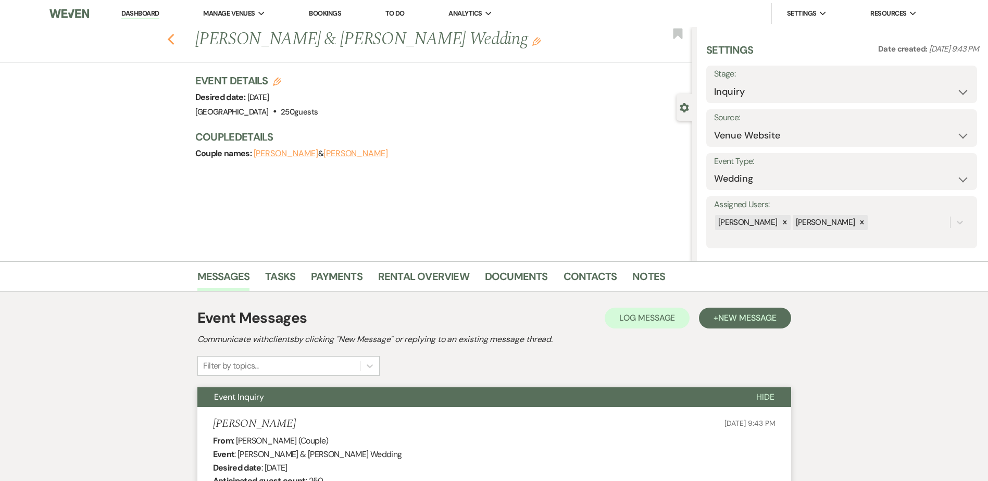
click at [174, 36] on icon "Previous" at bounding box center [171, 39] width 8 height 12
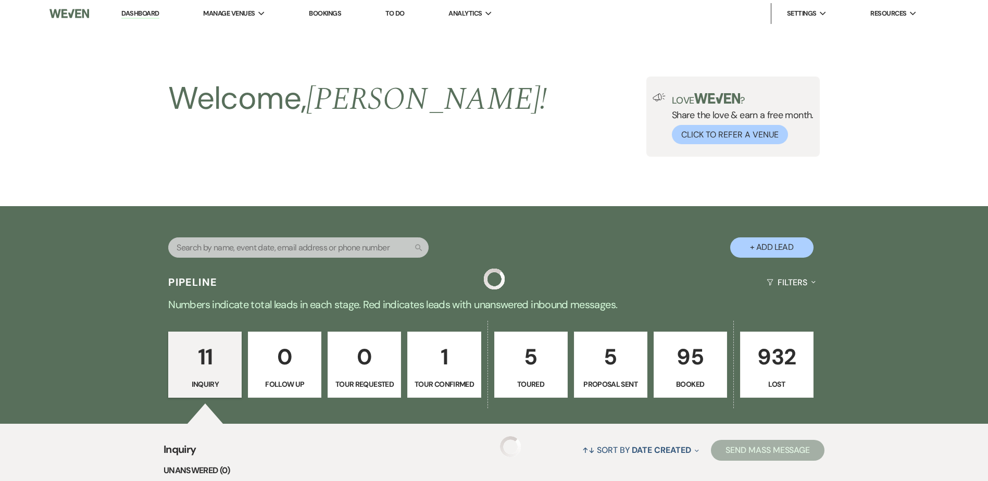
scroll to position [420, 0]
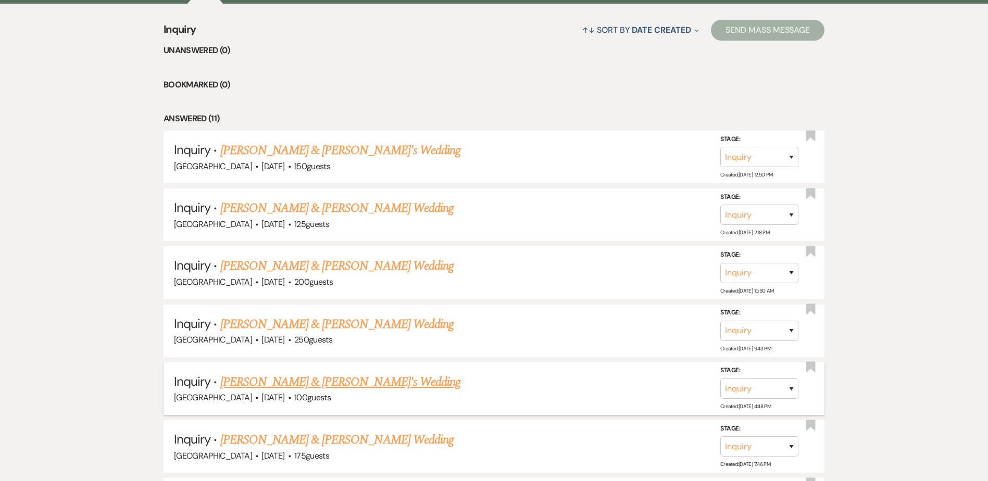
click at [298, 383] on link "[PERSON_NAME] & [PERSON_NAME]'s Wedding" at bounding box center [340, 382] width 241 height 19
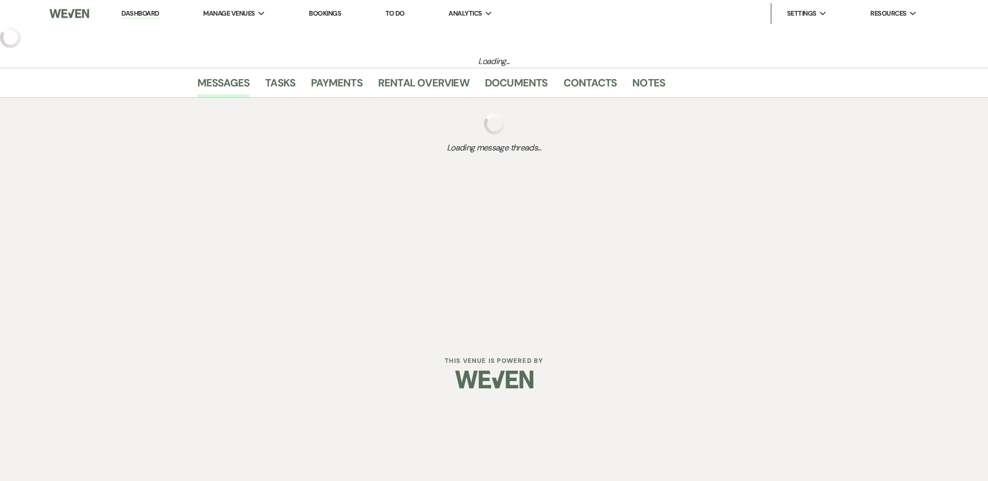
select select "5"
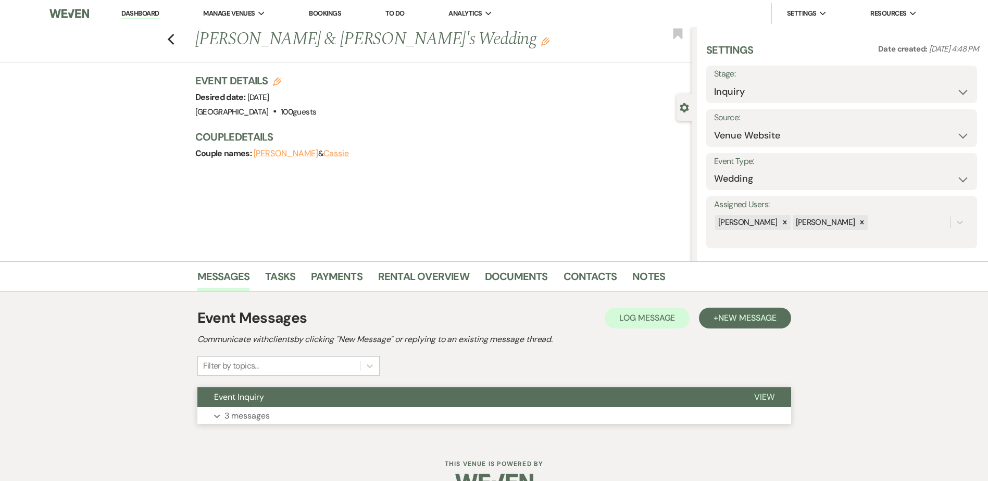
click at [299, 388] on button "Event Inquiry" at bounding box center [467, 397] width 540 height 20
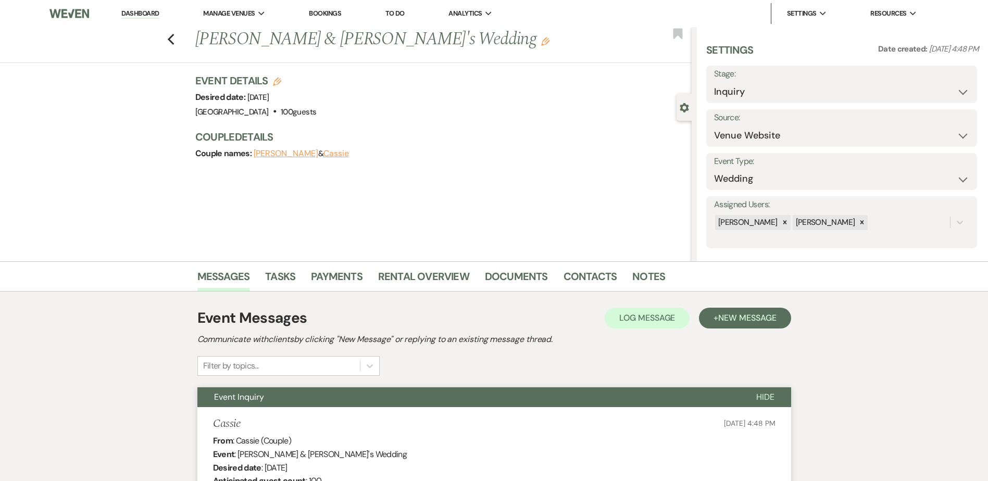
click at [143, 15] on link "Dashboard" at bounding box center [139, 14] width 37 height 10
